Goal: Navigation & Orientation: Find specific page/section

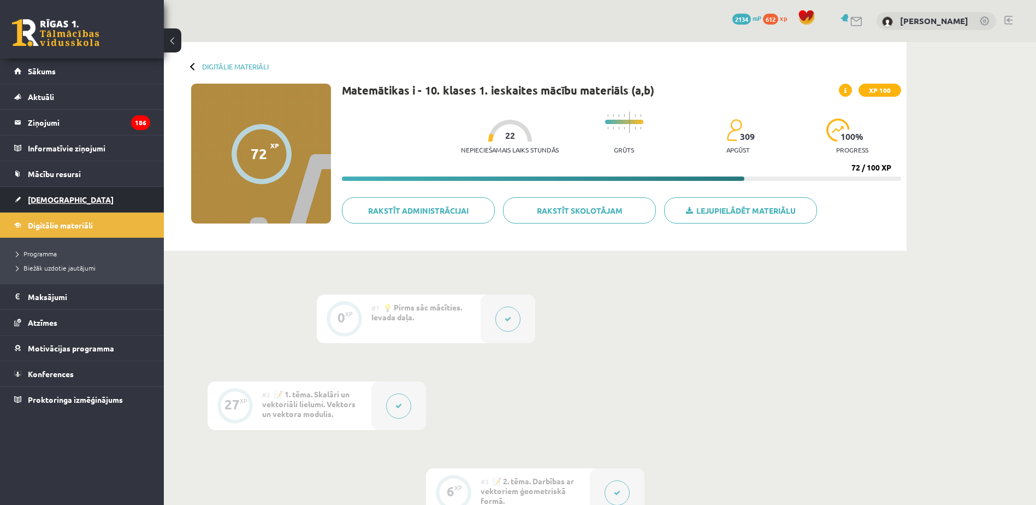
click at [69, 196] on link "[DEMOGRAPHIC_DATA]" at bounding box center [82, 199] width 136 height 25
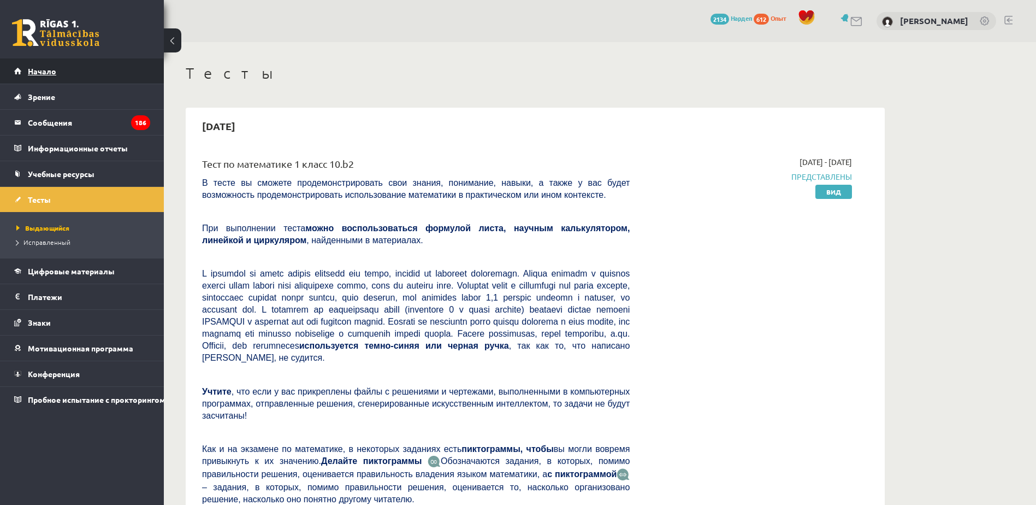
click at [48, 66] on link "Начало" at bounding box center [82, 70] width 136 height 25
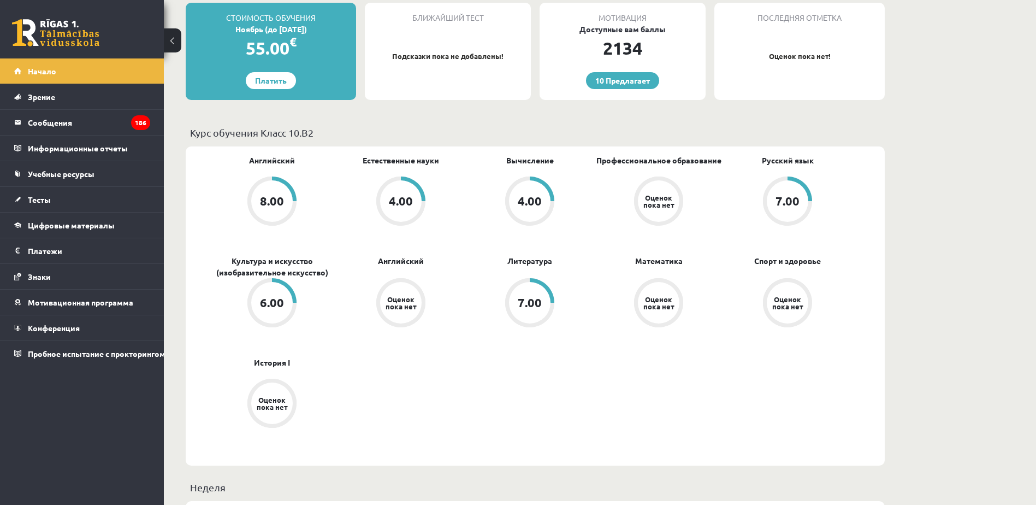
scroll to position [273, 0]
